Goal: Task Accomplishment & Management: Use online tool/utility

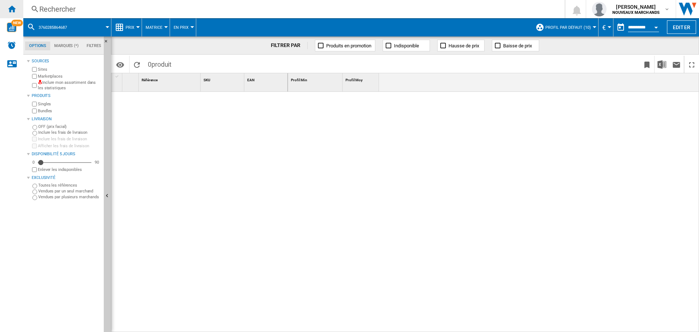
click at [11, 6] on ng-md-icon "Accueil" at bounding box center [11, 8] width 9 height 9
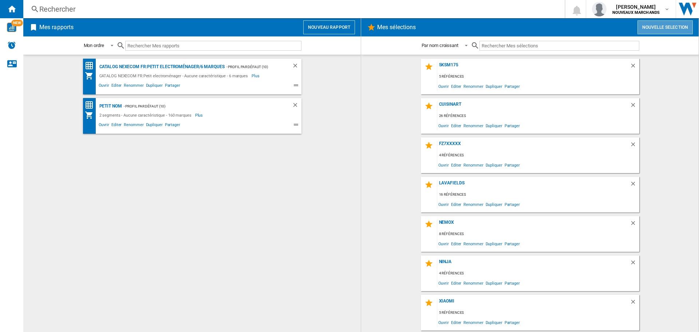
click at [649, 27] on button "Nouvelle selection" at bounding box center [664, 27] width 55 height 14
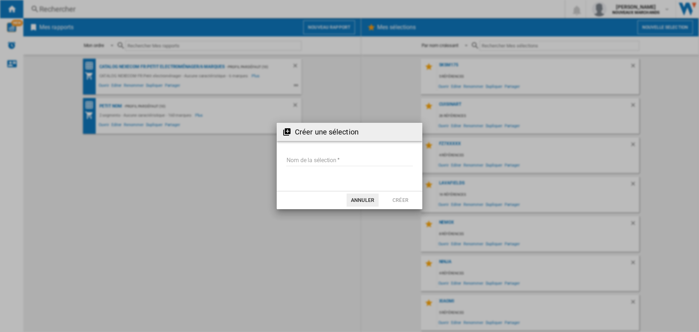
click at [298, 158] on input "Nom de la sélection" at bounding box center [349, 160] width 127 height 11
type input "*******"
click at [395, 199] on button "Créer" at bounding box center [400, 199] width 32 height 13
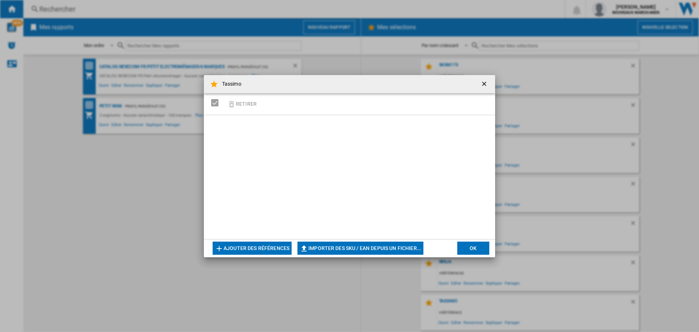
click at [343, 243] on button "Importer des SKU / EAN depuis un fichier..." at bounding box center [360, 247] width 126 height 13
type input "**********"
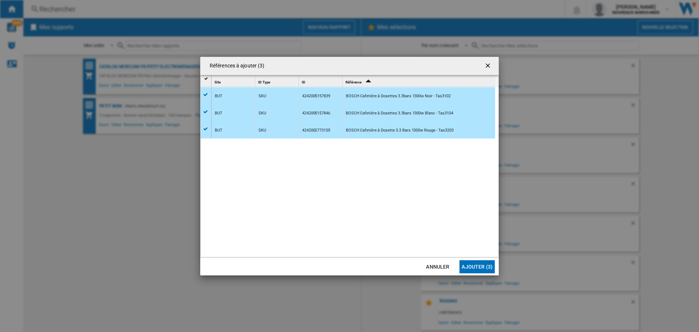
click at [480, 266] on button "Ajouter (3)" at bounding box center [476, 266] width 35 height 13
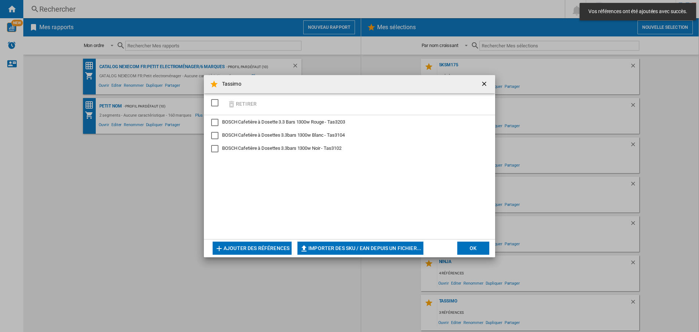
click at [215, 100] on div "SELECTIONS.EDITION_POPUP.SELECT_DESELECT" at bounding box center [214, 102] width 7 height 7
click at [474, 247] on button "OK" at bounding box center [473, 247] width 32 height 13
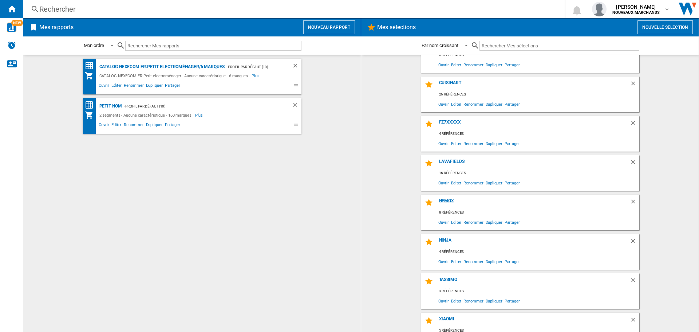
scroll to position [38, 0]
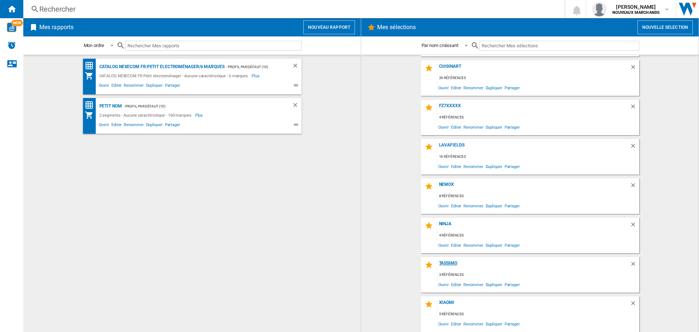
click at [449, 261] on div "Tassimo" at bounding box center [533, 265] width 193 height 10
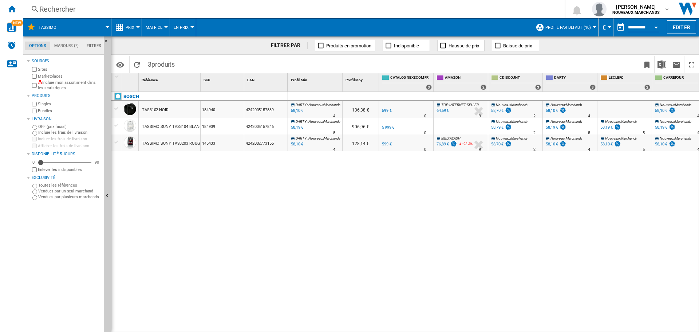
click at [444, 109] on div "64,59 €" at bounding box center [442, 110] width 12 height 5
click at [443, 143] on div "76,89 €" at bounding box center [442, 144] width 12 height 5
click at [555, 109] on div "58,10 €" at bounding box center [552, 110] width 12 height 5
click at [551, 125] on div "58,19 €" at bounding box center [552, 127] width 12 height 5
click at [549, 143] on div "58,10 €" at bounding box center [552, 144] width 12 height 5
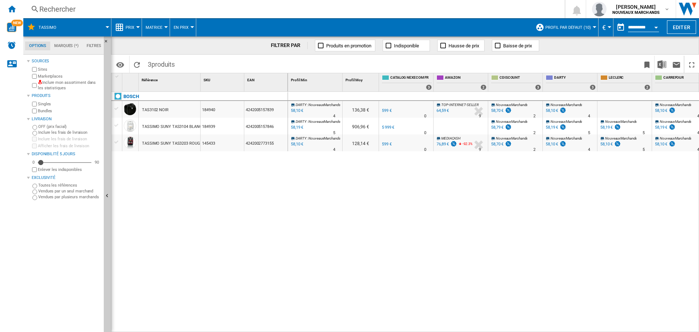
click at [496, 109] on div "58,70 €" at bounding box center [497, 110] width 12 height 5
click at [498, 127] on div "58,79 €" at bounding box center [497, 127] width 12 height 5
click at [496, 143] on div "58,70 €" at bounding box center [497, 144] width 12 height 5
